Goal: Task Accomplishment & Management: Manage account settings

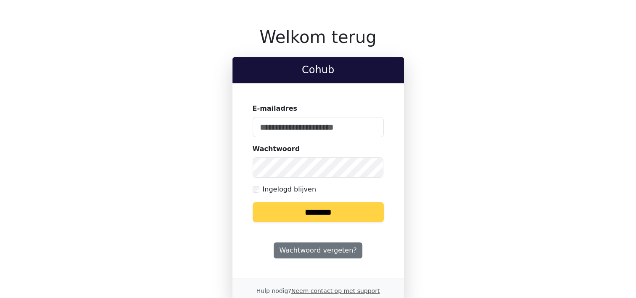
type input "**********"
click at [319, 211] on input "********" at bounding box center [318, 212] width 131 height 20
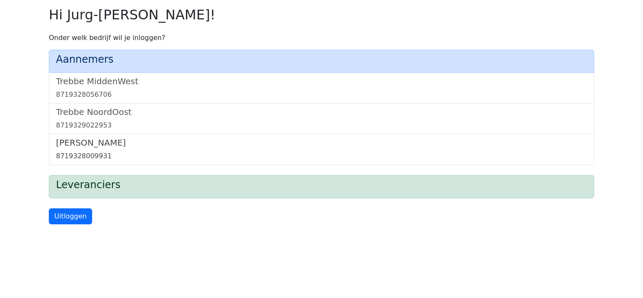
click at [67, 145] on h5 "[PERSON_NAME]" at bounding box center [321, 143] width 531 height 10
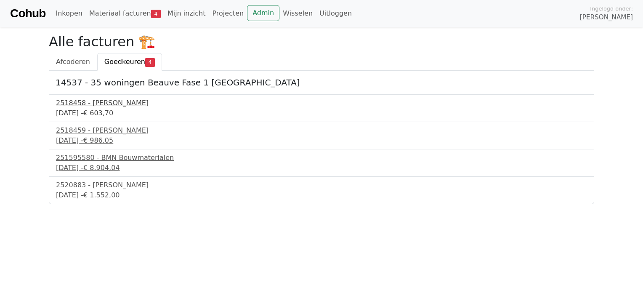
click at [98, 102] on div "2518458 - Kuiphuis Kraanverhuur" at bounding box center [321, 103] width 531 height 10
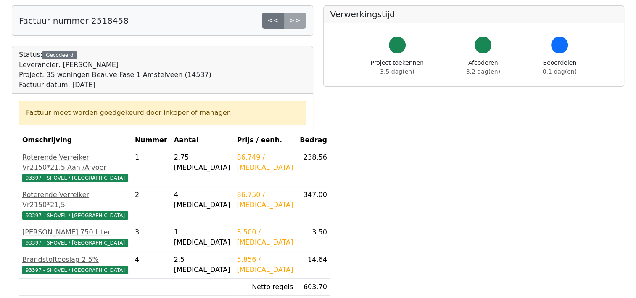
scroll to position [126, 0]
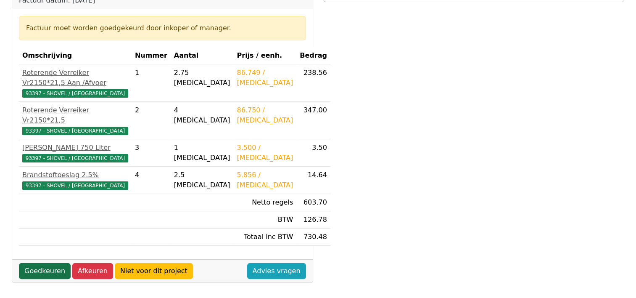
click at [37, 263] on link "Goedkeuren" at bounding box center [45, 271] width 52 height 16
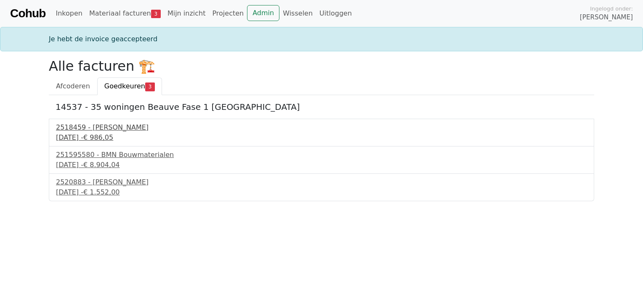
click at [89, 138] on div "[DATE] - € 986,05" at bounding box center [321, 138] width 531 height 10
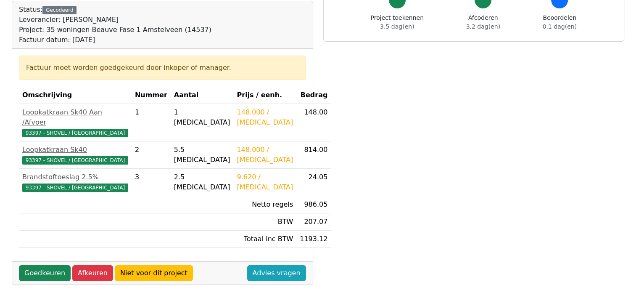
scroll to position [126, 0]
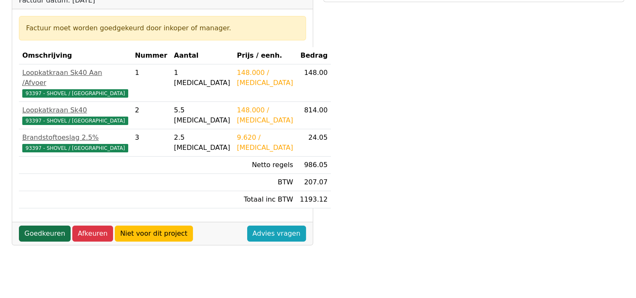
click at [35, 225] on link "Goedkeuren" at bounding box center [45, 233] width 52 height 16
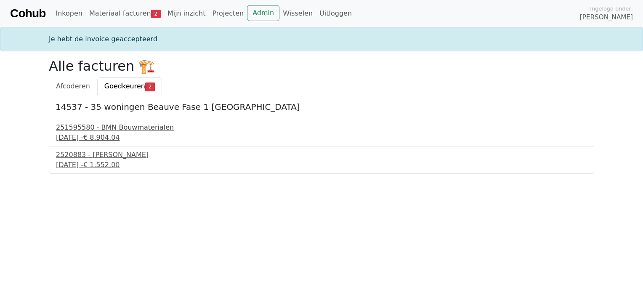
click at [92, 134] on div "[DATE] - € 8.904,04" at bounding box center [321, 138] width 531 height 10
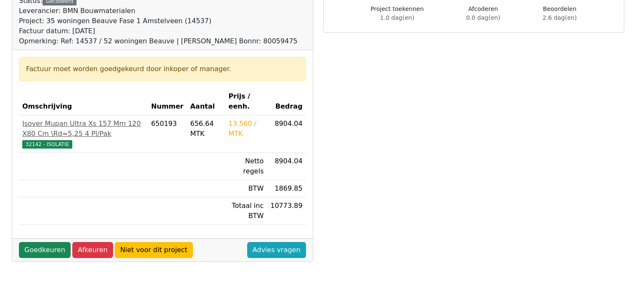
scroll to position [126, 0]
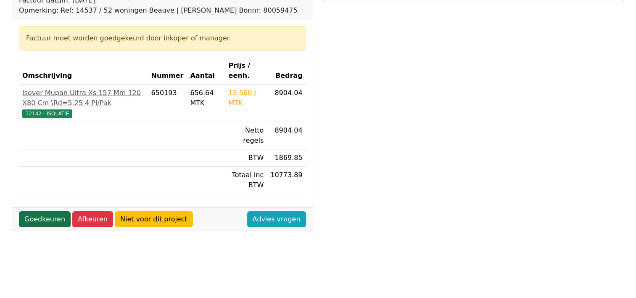
click at [38, 214] on link "Goedkeuren" at bounding box center [45, 219] width 52 height 16
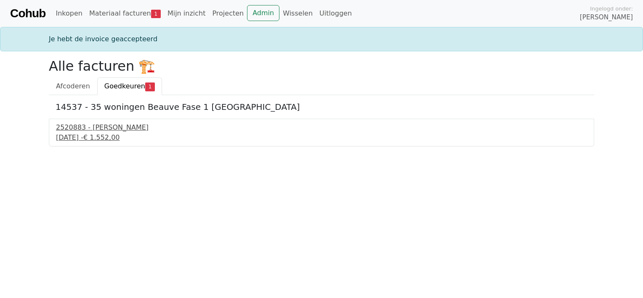
click at [83, 130] on div "2520883 - Van Dalen" at bounding box center [321, 127] width 531 height 10
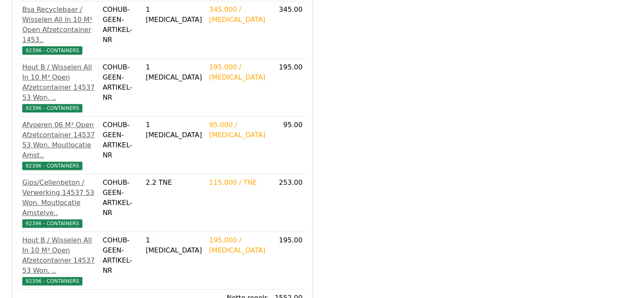
scroll to position [326, 0]
